Goal: Information Seeking & Learning: Find contact information

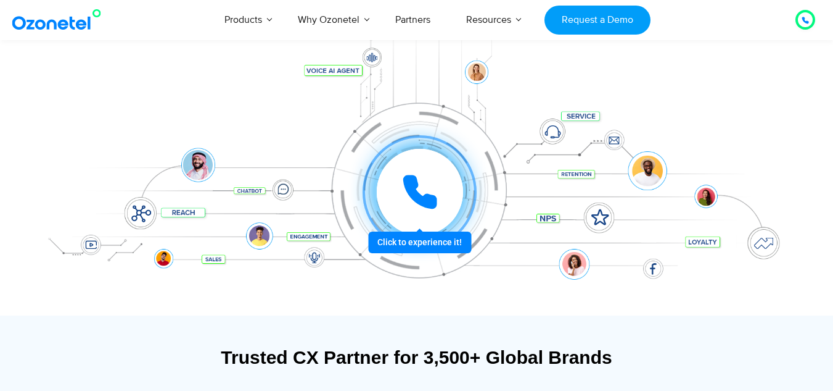
scroll to position [172, 0]
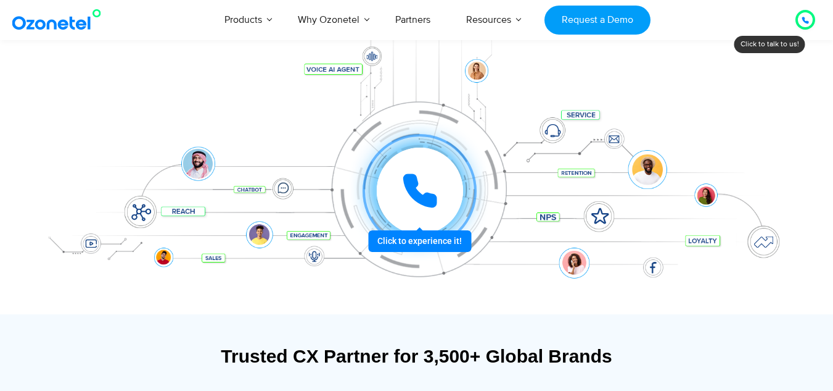
click at [412, 247] on div at bounding box center [420, 191] width 114 height 114
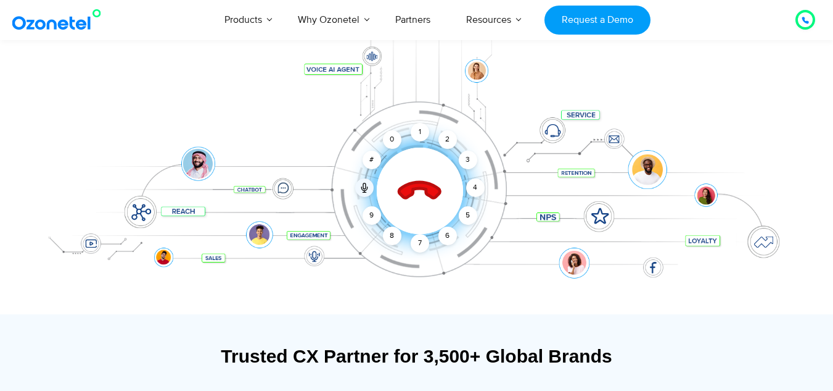
click at [378, 289] on div at bounding box center [416, 172] width 771 height 284
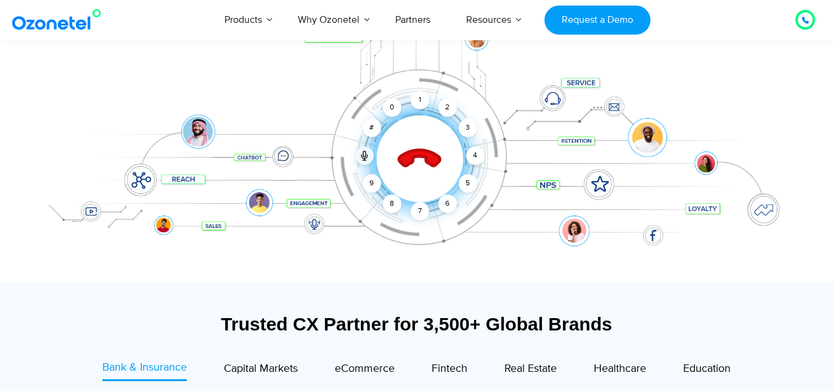
scroll to position [205, 0]
click at [410, 153] on icon at bounding box center [419, 158] width 43 height 43
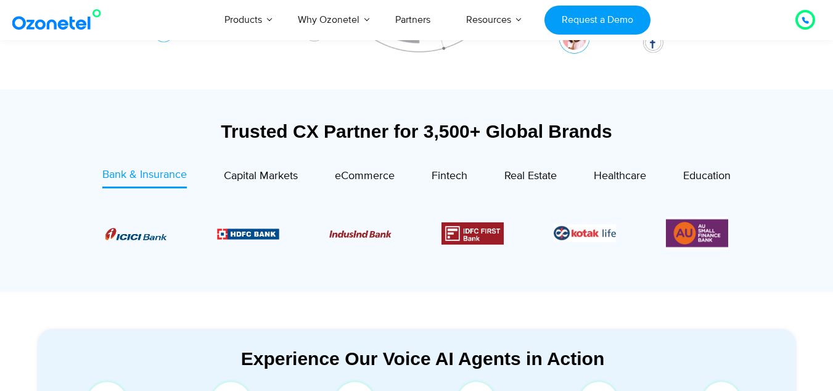
scroll to position [398, 0]
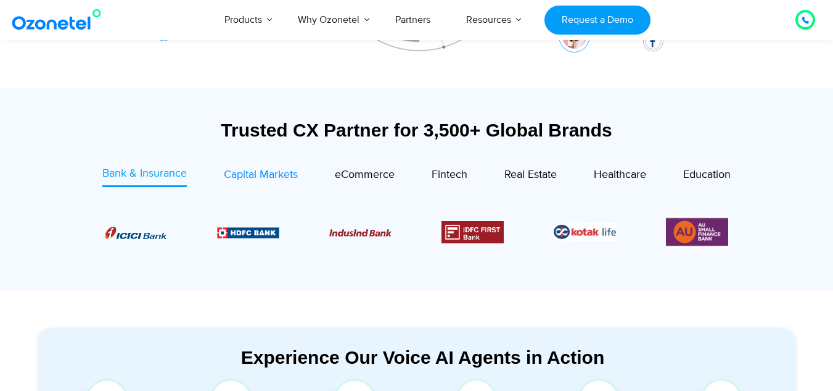
click at [262, 178] on span "Capital Markets" at bounding box center [261, 175] width 74 height 14
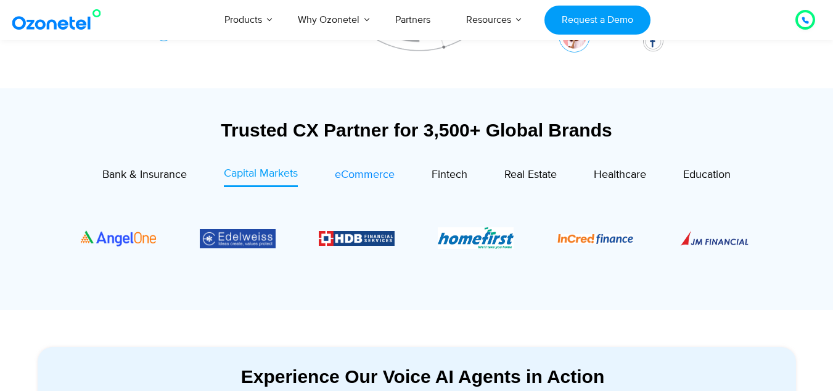
click at [391, 173] on span "eCommerce" at bounding box center [365, 175] width 60 height 14
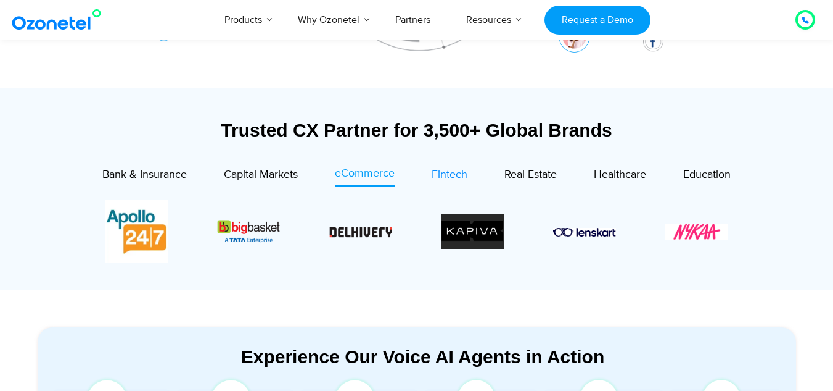
click at [459, 186] on link "Fintech" at bounding box center [450, 176] width 36 height 22
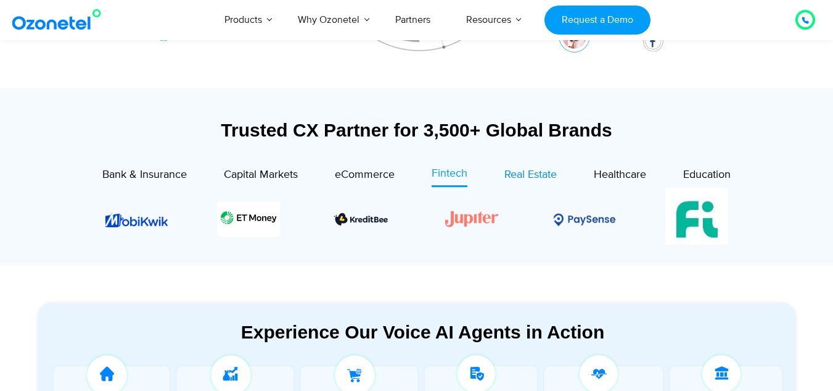
click at [539, 173] on span "Real Estate" at bounding box center [531, 175] width 52 height 14
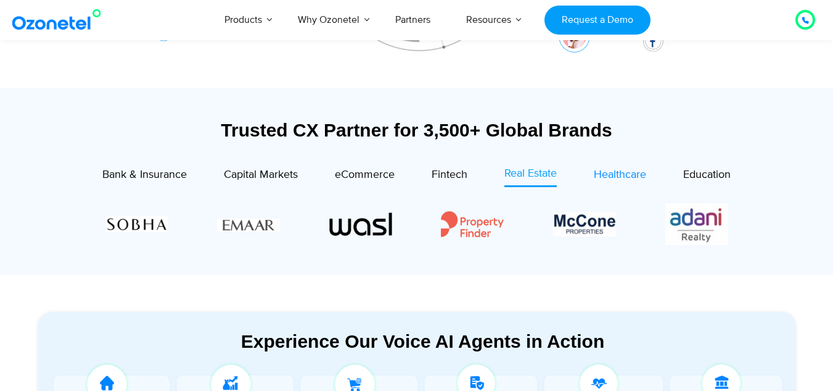
click at [608, 173] on span "Healthcare" at bounding box center [620, 175] width 52 height 14
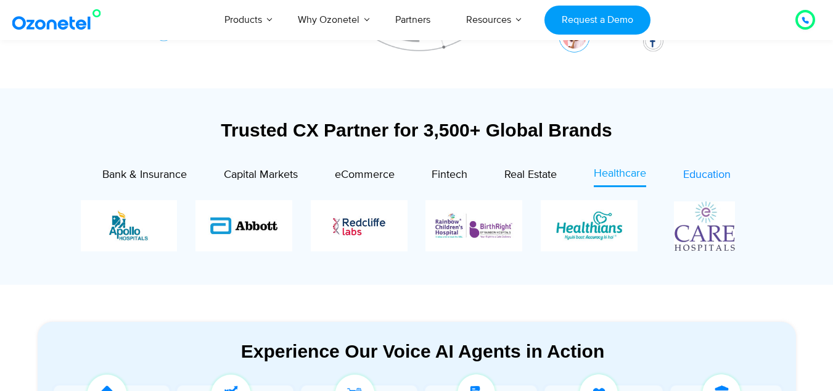
click at [700, 180] on span "Education" at bounding box center [708, 175] width 48 height 14
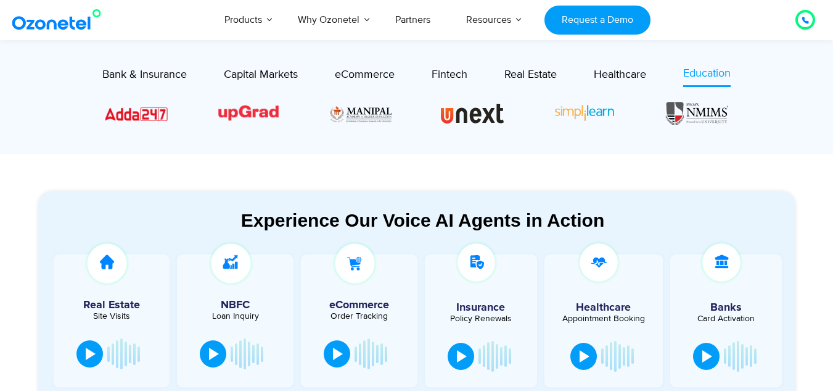
scroll to position [617, 0]
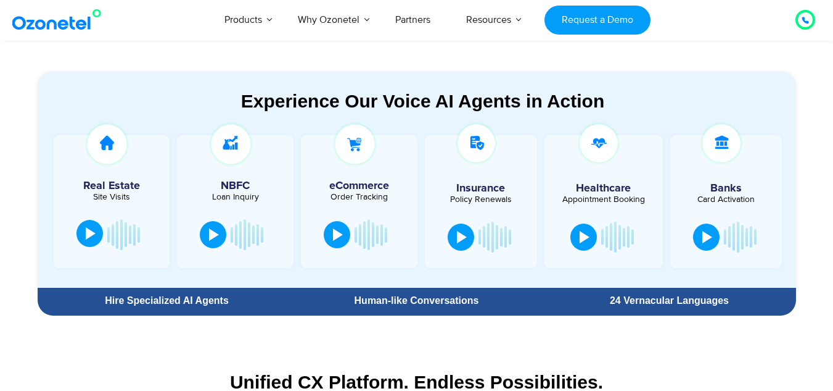
click at [86, 232] on div at bounding box center [91, 233] width 10 height 12
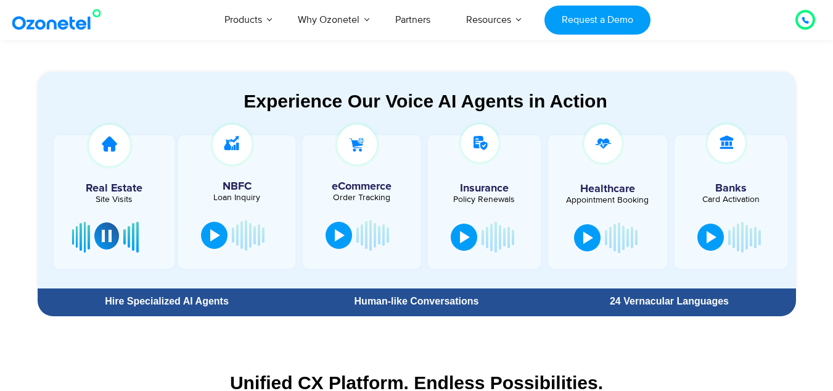
click at [115, 235] on button at bounding box center [106, 235] width 25 height 27
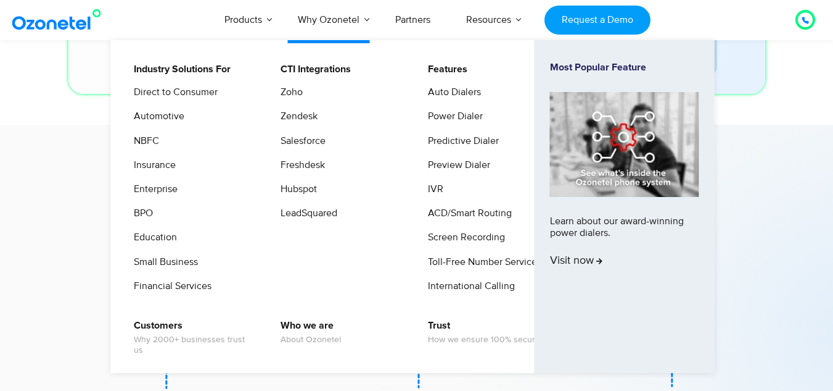
scroll to position [4380, 0]
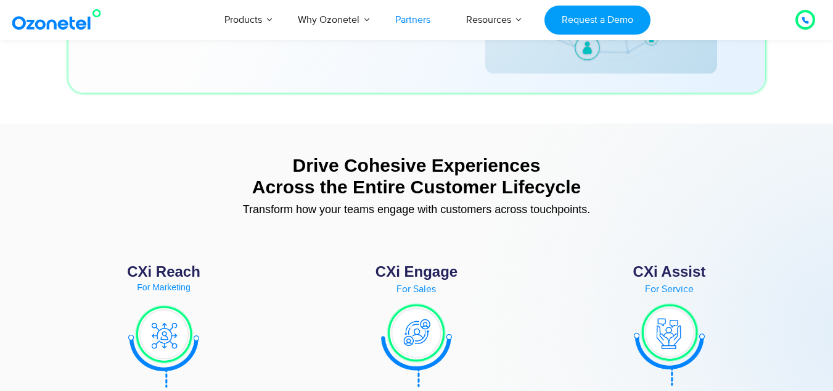
click at [420, 25] on link "Partners" at bounding box center [413, 19] width 71 height 41
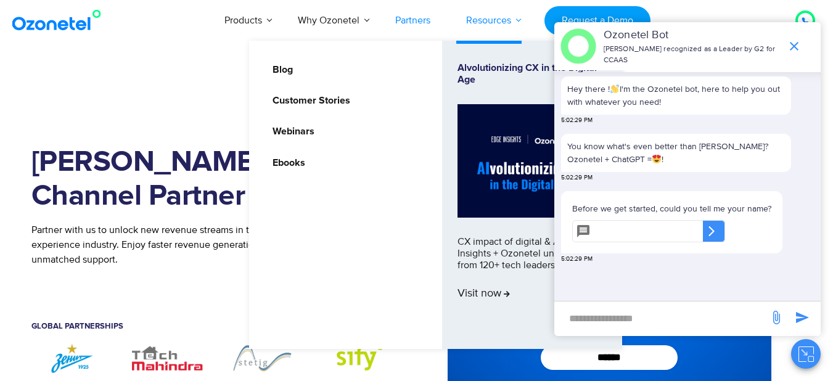
click at [491, 19] on link "Resources" at bounding box center [489, 20] width 81 height 41
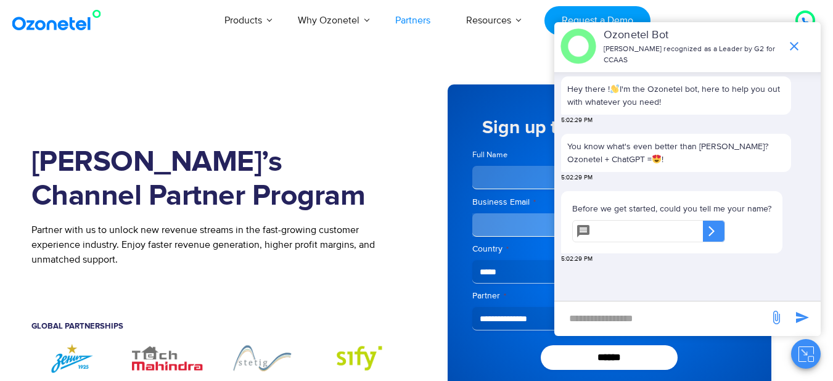
click at [188, 99] on div "[PERSON_NAME]’s Channel Partner Program Partner with us to unlock new revenue s…" at bounding box center [224, 244] width 386 height 357
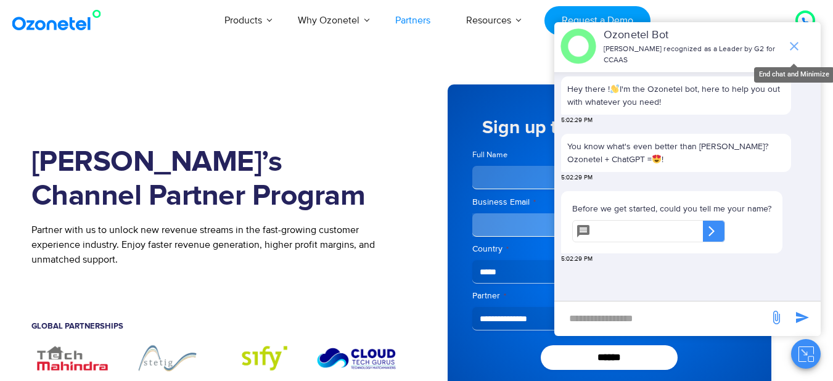
click at [796, 34] on span "end chat or minimize" at bounding box center [794, 46] width 25 height 25
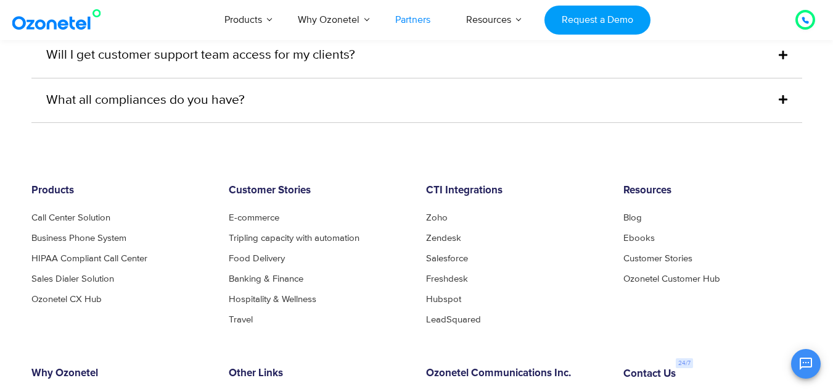
scroll to position [3556, 0]
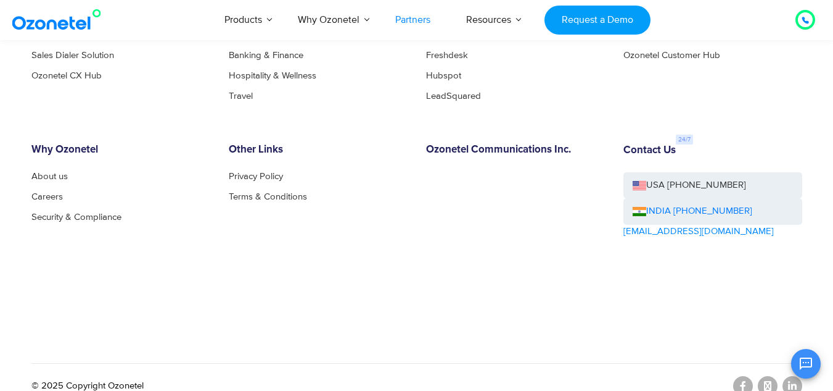
click at [619, 212] on div "Contact Us USA [PHONE_NUMBER] INDIA [PHONE_NUMBER] [EMAIL_ADDRESS][DOMAIN_NAME]" at bounding box center [712, 226] width 197 height 164
copy div "[EMAIL_ADDRESS][DOMAIN_NAME]"
click at [88, 114] on div "Products Call Center Solution Business Phone System HIPAA Compliant Call Center…" at bounding box center [417, 155] width 790 height 389
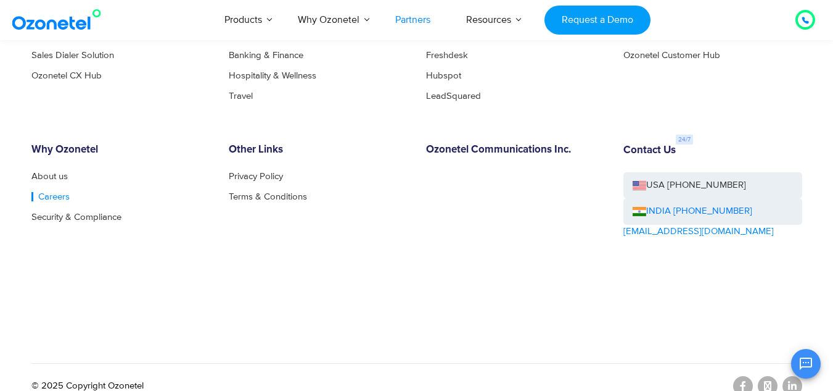
click at [48, 192] on link "Careers" at bounding box center [50, 196] width 38 height 9
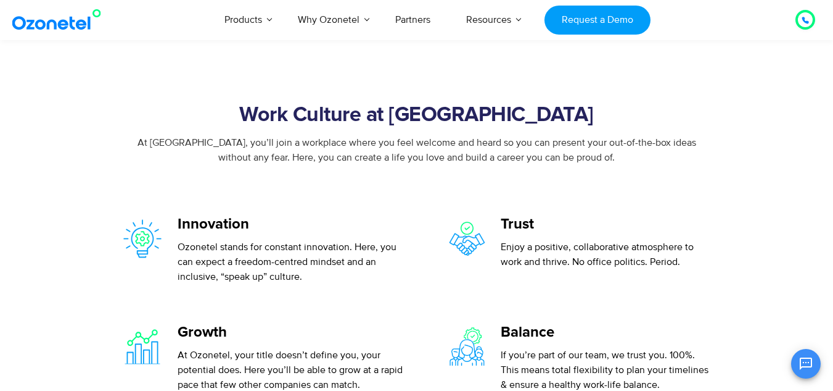
scroll to position [267, 0]
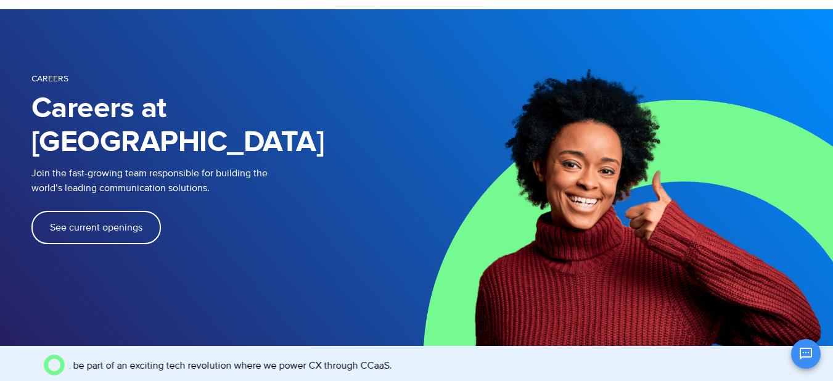
click at [128, 211] on link "See current openings" at bounding box center [96, 227] width 130 height 33
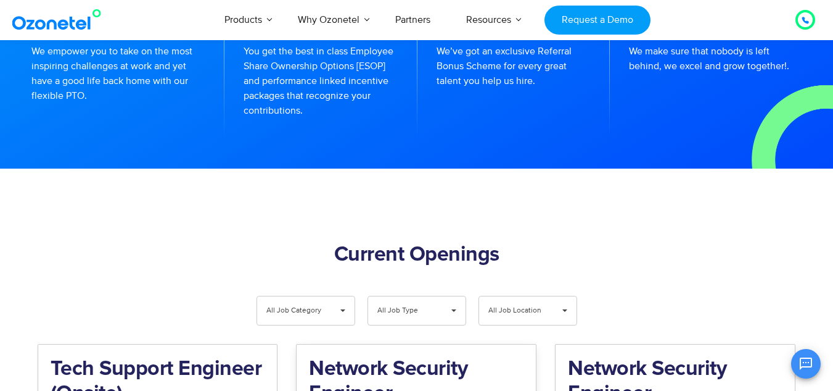
scroll to position [1121, 0]
